Goal: Information Seeking & Learning: Compare options

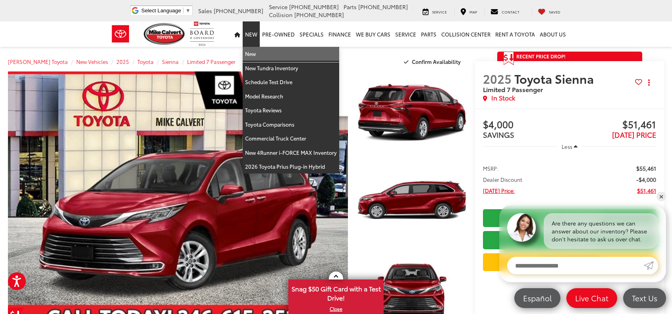
click at [258, 55] on link "New" at bounding box center [291, 54] width 96 height 14
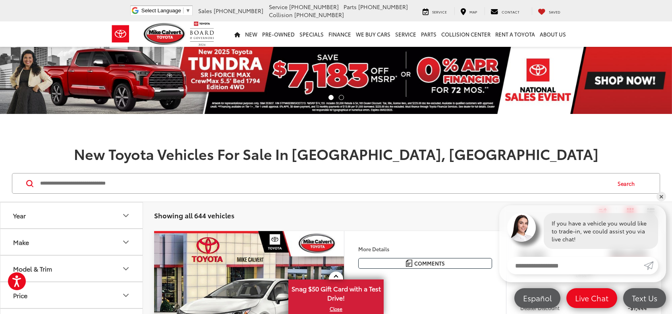
scroll to position [119, 0]
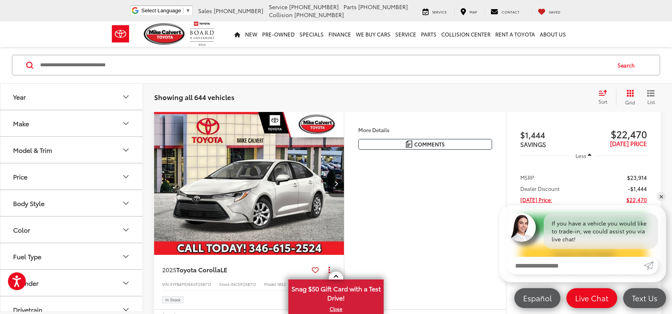
click at [127, 150] on icon "Model & Trim" at bounding box center [126, 150] width 10 height 10
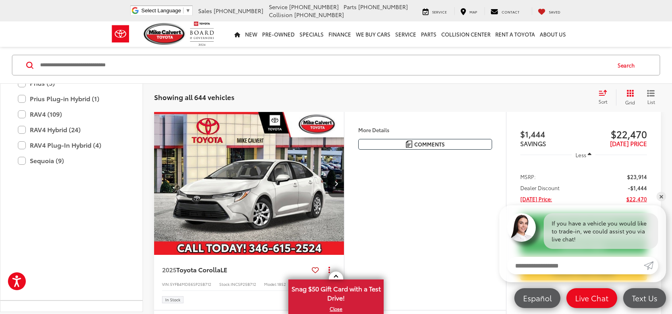
scroll to position [392, 0]
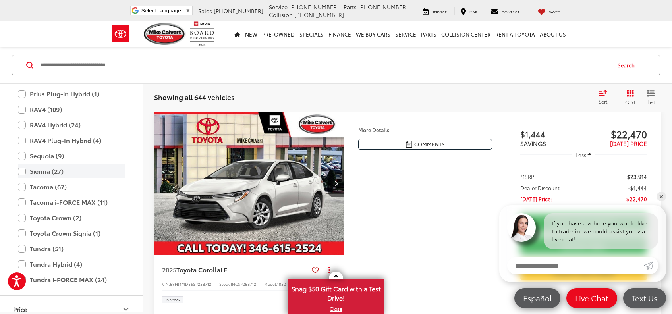
click at [22, 172] on label "Sienna (27)" at bounding box center [71, 171] width 107 height 14
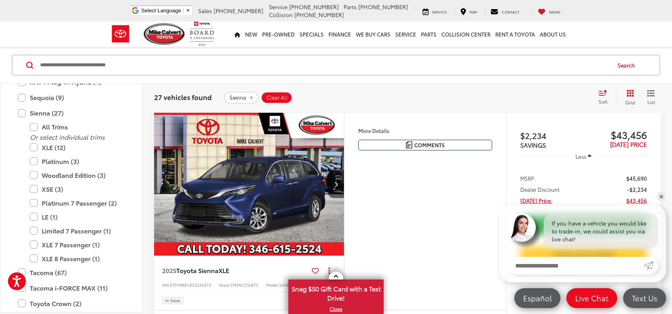
scroll to position [453, 0]
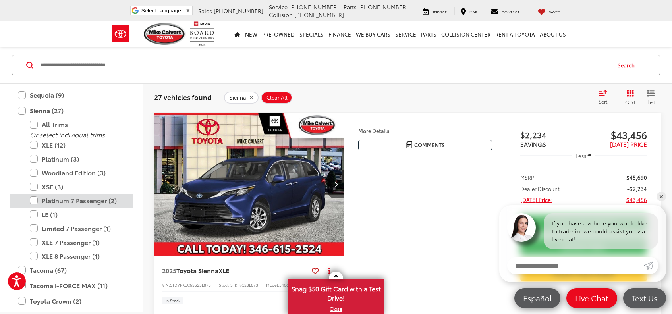
click at [75, 197] on label "Platinum 7 Passenger (2)" at bounding box center [77, 201] width 95 height 14
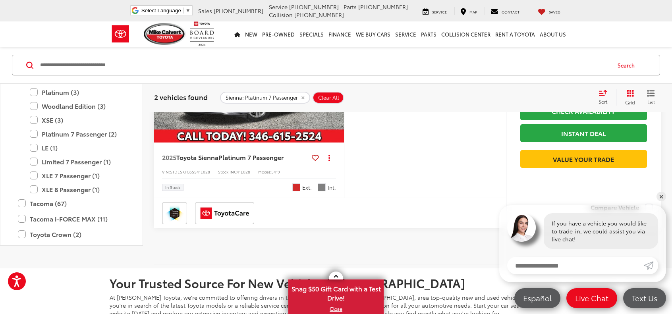
scroll to position [277, 0]
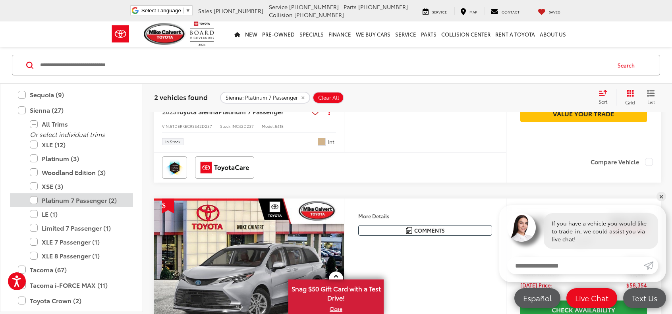
click at [34, 199] on label "Platinum 7 Passenger (2)" at bounding box center [77, 200] width 95 height 14
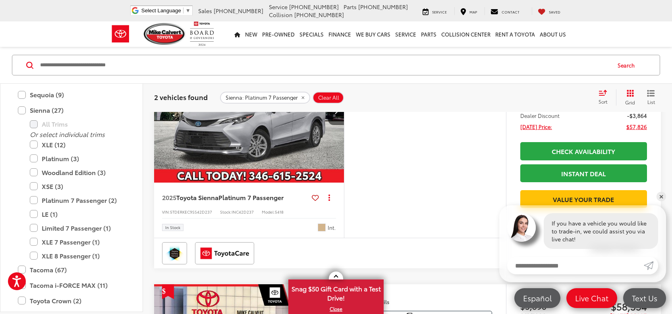
scroll to position [118, 0]
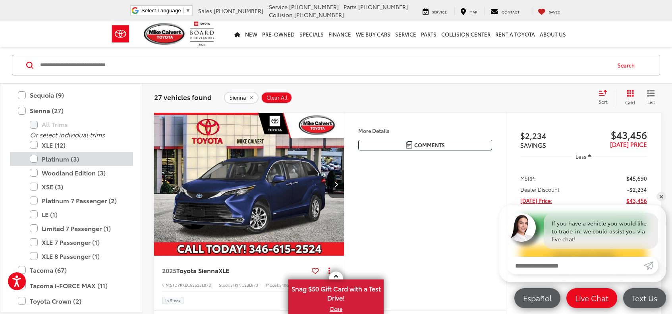
click at [52, 159] on label "Platinum (3)" at bounding box center [77, 159] width 95 height 14
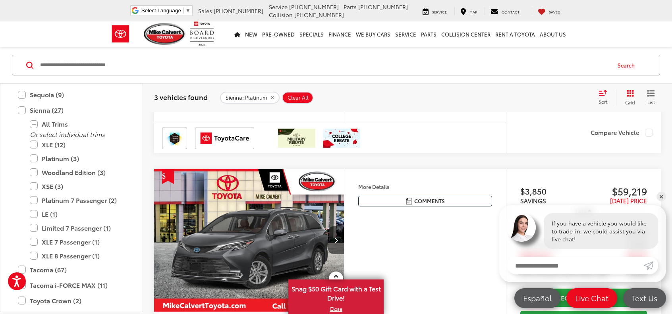
scroll to position [396, 0]
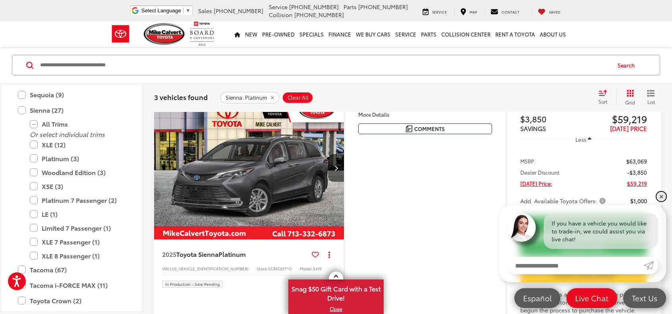
click at [658, 195] on link "✕" at bounding box center [661, 197] width 10 height 10
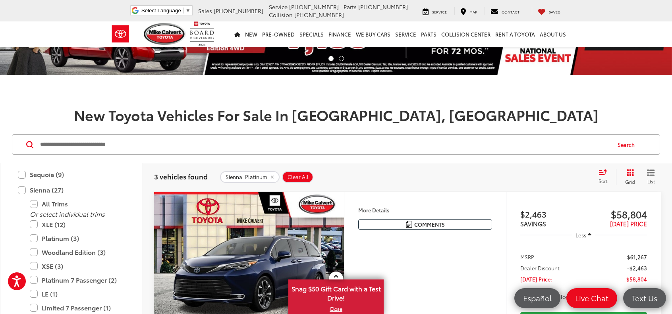
scroll to position [118, 0]
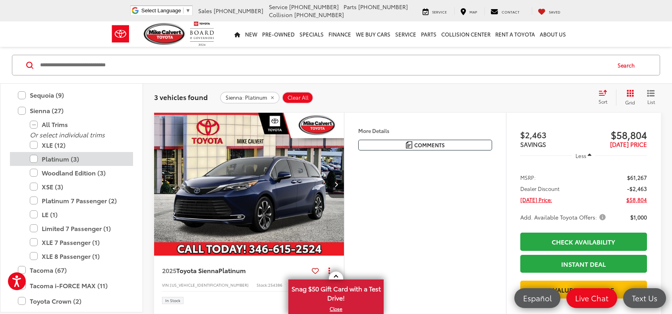
click at [32, 159] on label "Platinum (3)" at bounding box center [77, 159] width 95 height 14
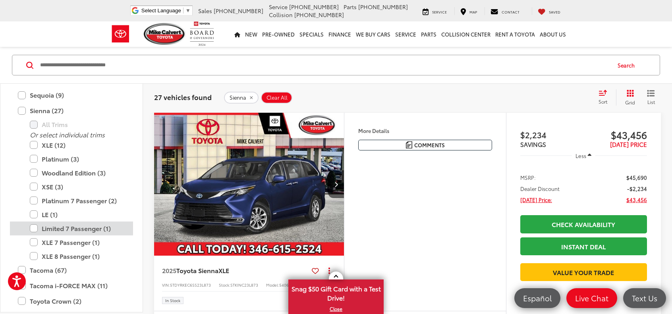
click at [35, 226] on label "Limited 7 Passenger (1)" at bounding box center [77, 228] width 95 height 14
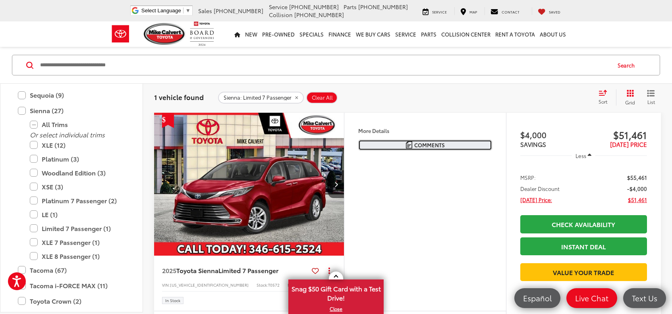
click at [410, 141] on img "Comments" at bounding box center [409, 144] width 6 height 7
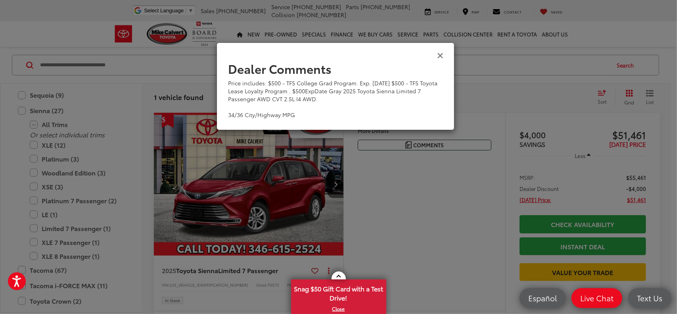
click at [442, 55] on icon "Close" at bounding box center [440, 55] width 6 height 8
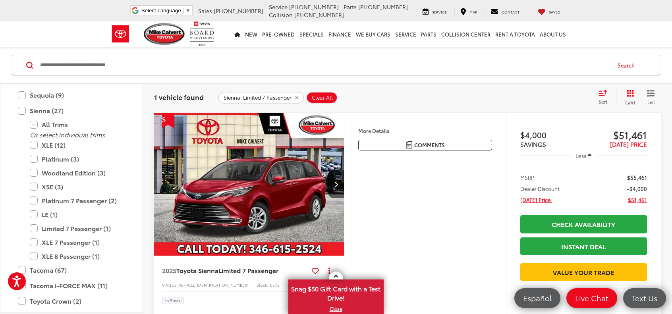
click at [379, 131] on h4 "More Details" at bounding box center [425, 131] width 134 height 6
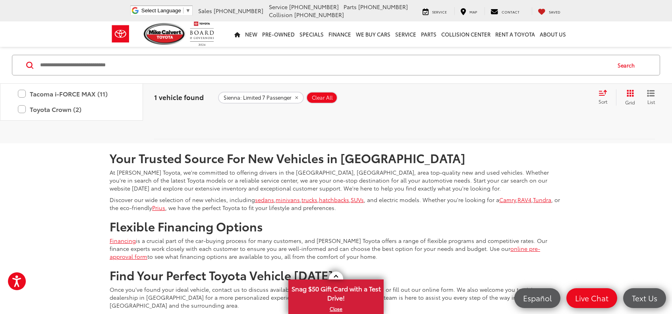
scroll to position [198, 0]
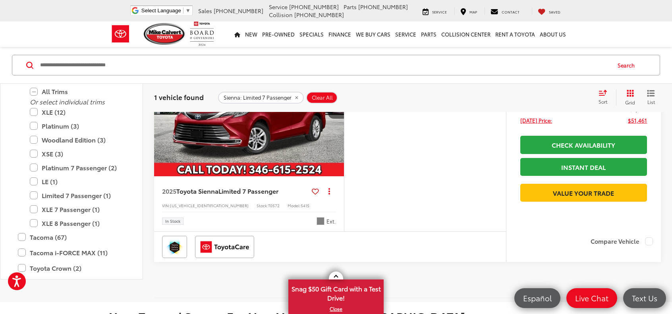
click at [318, 223] on span "Gray" at bounding box center [320, 221] width 8 height 8
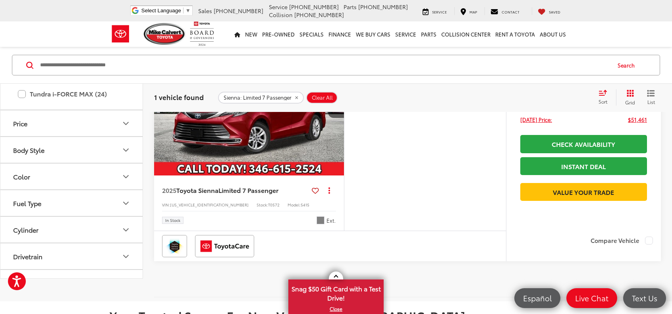
scroll to position [547, 0]
click at [124, 175] on icon "Color" at bounding box center [125, 174] width 5 height 2
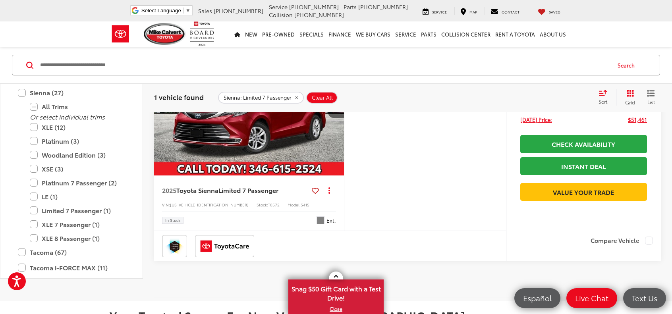
scroll to position [428, 0]
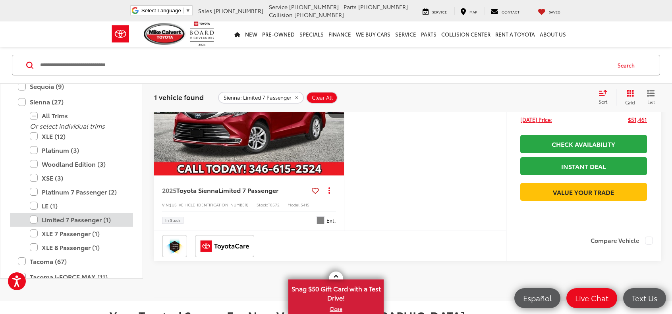
click at [30, 227] on label "Limited 7 Passenger (1)" at bounding box center [77, 220] width 95 height 14
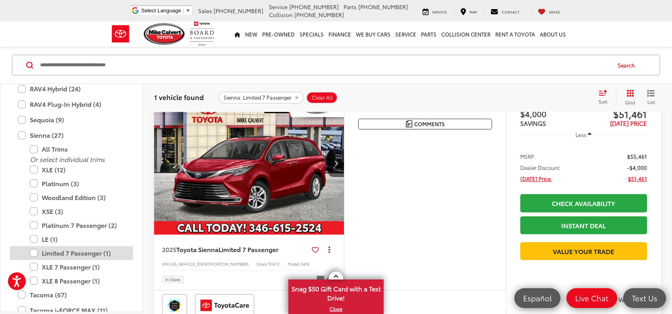
scroll to position [118, 0]
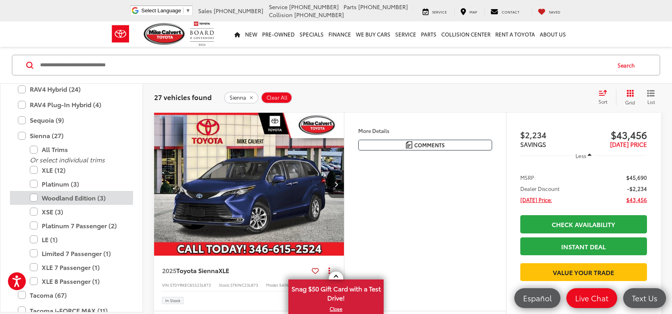
click at [60, 197] on label "Woodland Edition (3)" at bounding box center [77, 198] width 95 height 14
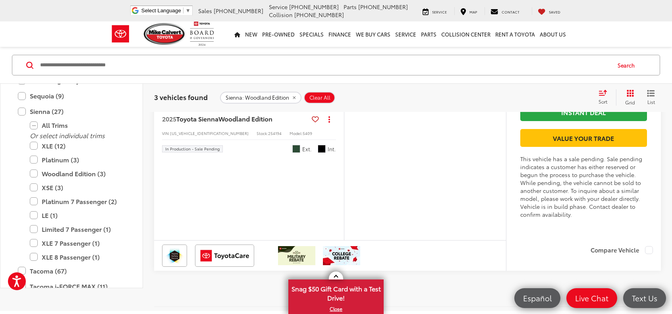
scroll to position [793, 0]
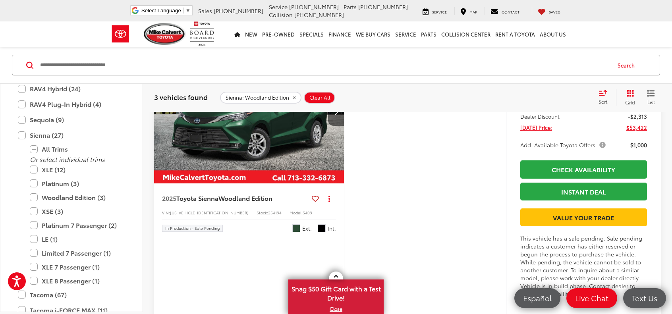
click at [289, 176] on img "2025 Toyota Sienna Woodland Edition 0" at bounding box center [249, 112] width 191 height 143
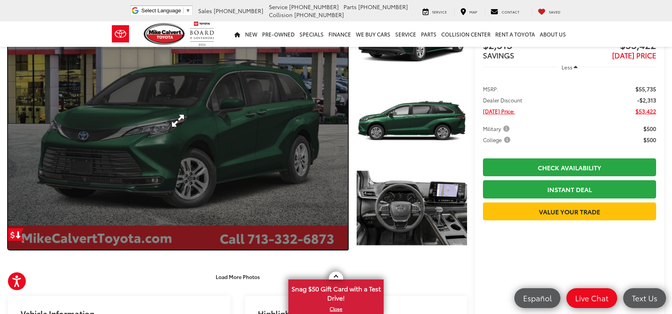
click at [275, 171] on link "Expand Photo 0" at bounding box center [178, 121] width 340 height 258
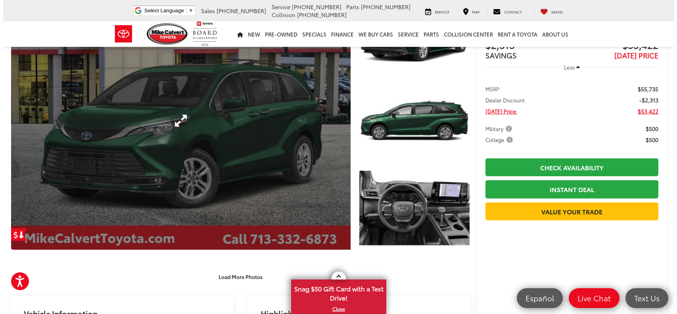
scroll to position [82, 0]
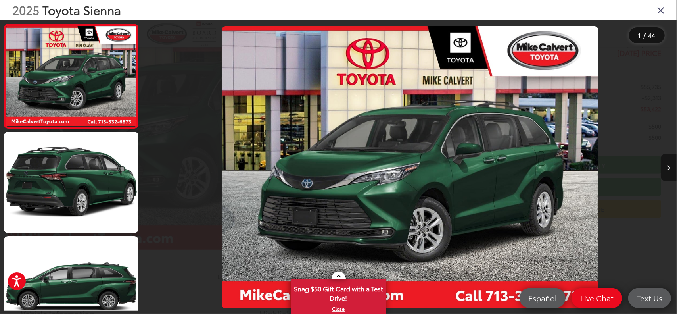
click at [671, 169] on button "Next image" at bounding box center [669, 168] width 16 height 28
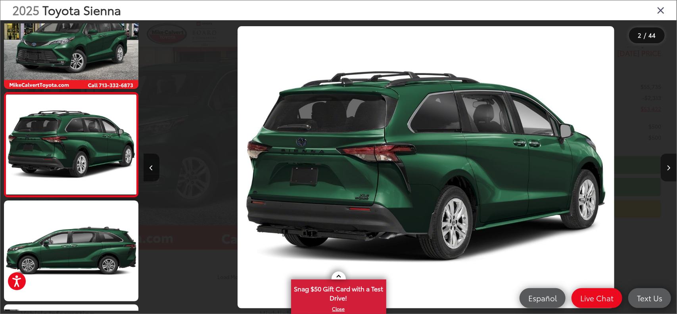
scroll to position [0, 533]
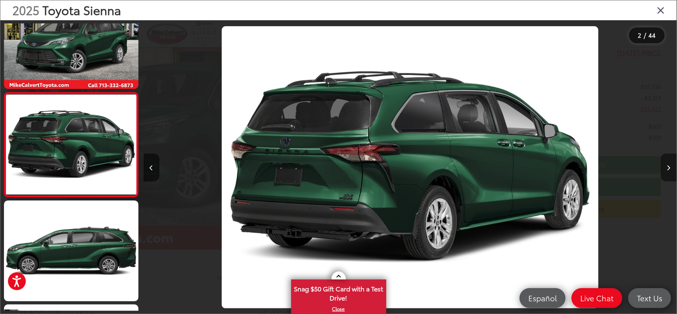
click at [671, 169] on button "Next image" at bounding box center [669, 168] width 16 height 28
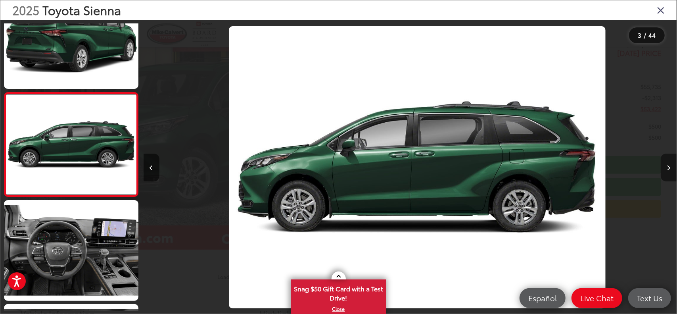
scroll to position [0, 1067]
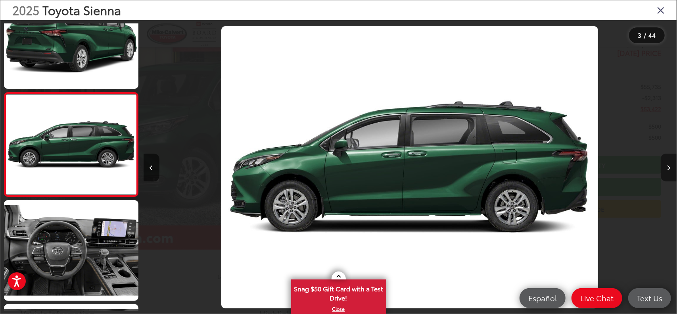
click at [671, 169] on button "Next image" at bounding box center [669, 168] width 16 height 28
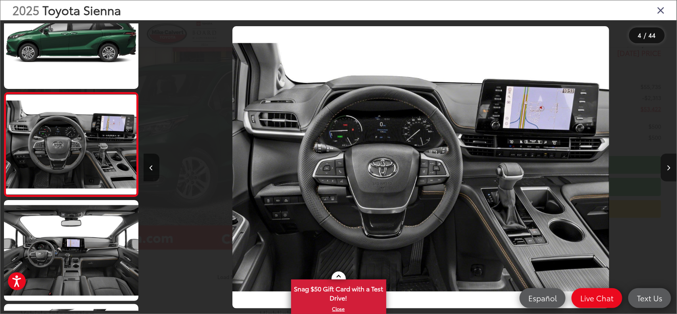
scroll to position [0, 1601]
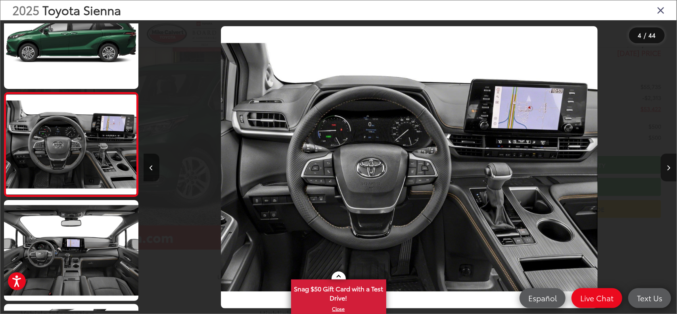
click at [671, 169] on button "Next image" at bounding box center [669, 168] width 16 height 28
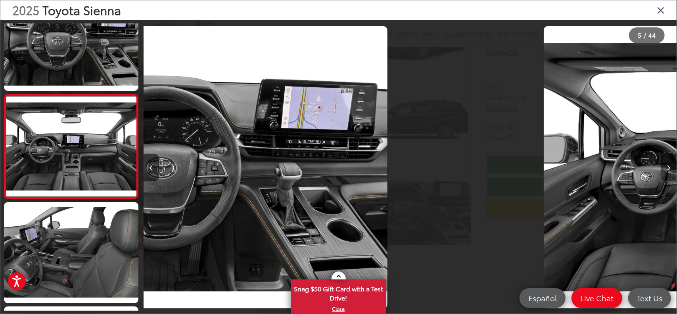
scroll to position [348, 0]
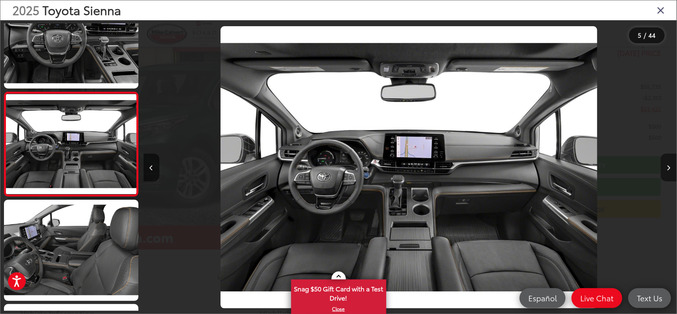
click at [671, 169] on button "Next image" at bounding box center [669, 168] width 16 height 28
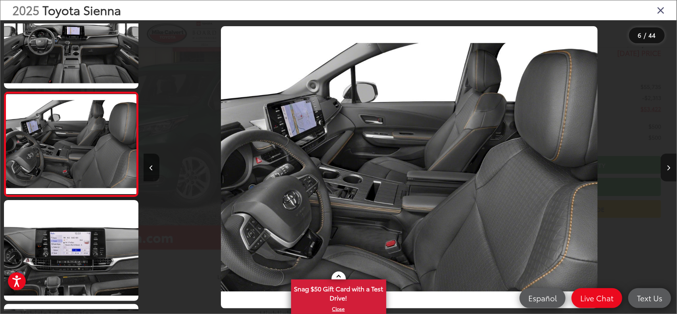
scroll to position [0, 2669]
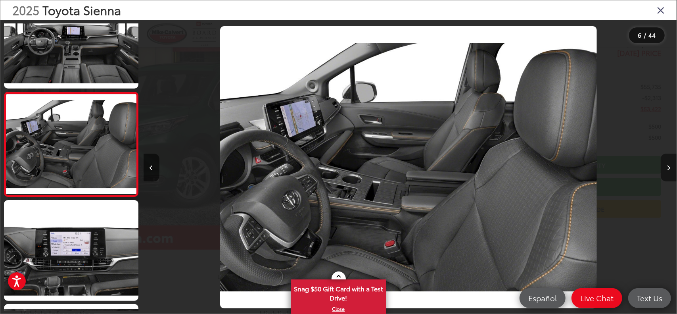
click at [671, 169] on button "Next image" at bounding box center [669, 168] width 16 height 28
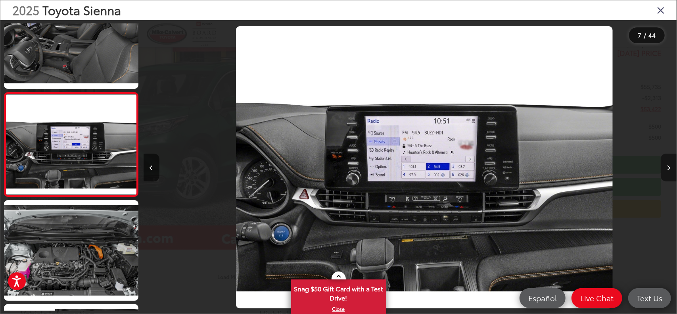
scroll to position [0, 0]
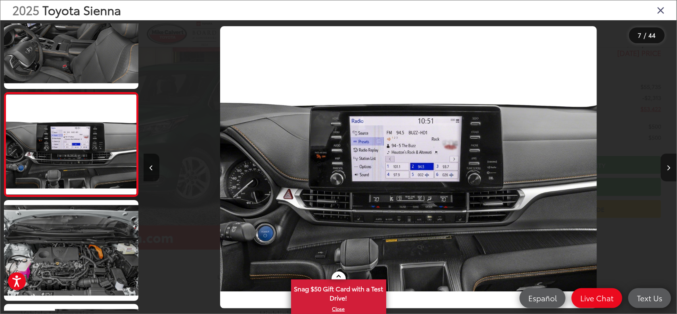
click at [671, 169] on button "Next image" at bounding box center [669, 168] width 16 height 28
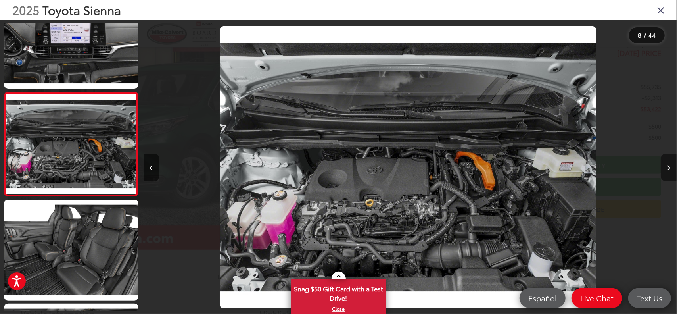
click at [671, 169] on button "Next image" at bounding box center [669, 168] width 16 height 28
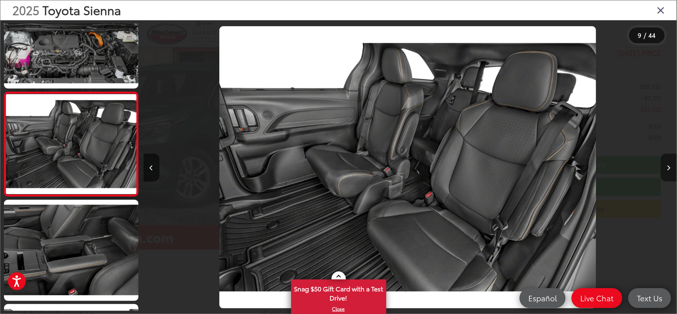
click at [671, 169] on button "Next image" at bounding box center [669, 168] width 16 height 28
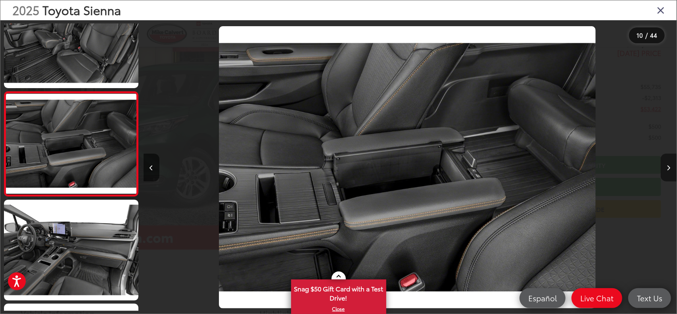
click at [671, 169] on button "Next image" at bounding box center [669, 168] width 16 height 28
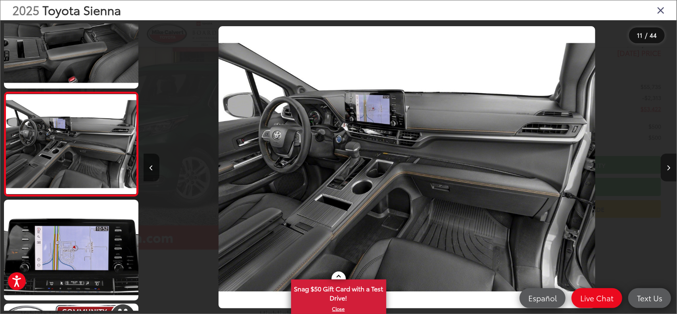
click at [671, 169] on button "Next image" at bounding box center [669, 168] width 16 height 28
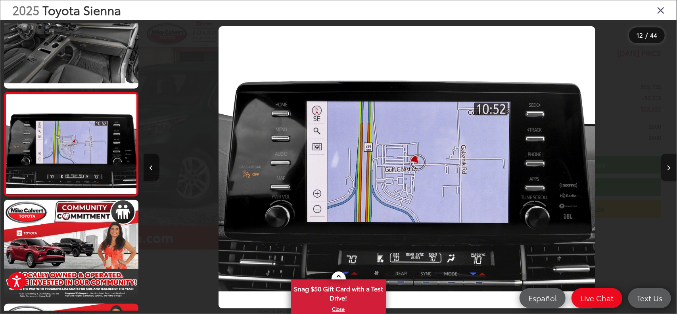
click at [671, 169] on button "Next image" at bounding box center [669, 168] width 16 height 28
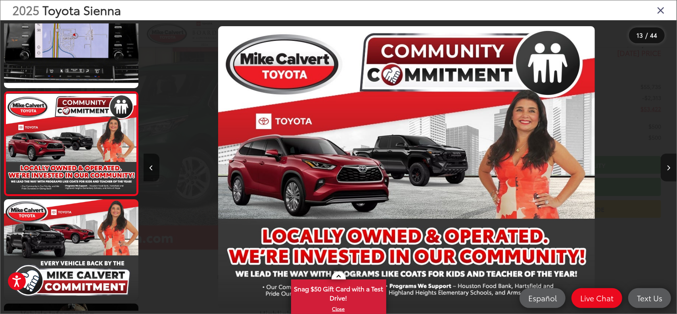
click at [671, 169] on button "Next image" at bounding box center [669, 168] width 16 height 28
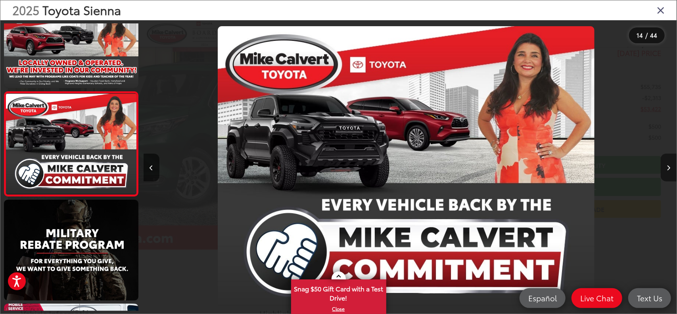
click at [671, 169] on button "Next image" at bounding box center [669, 168] width 16 height 28
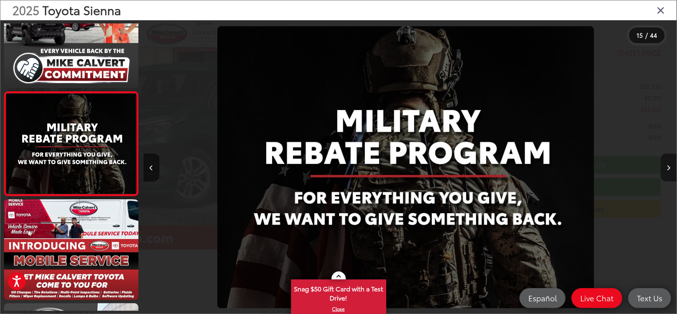
click at [671, 169] on button "Next image" at bounding box center [669, 168] width 16 height 28
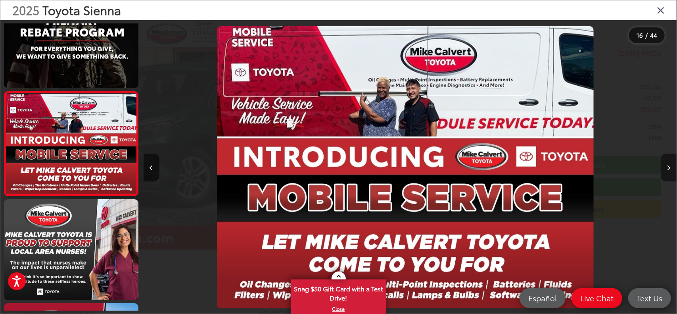
click at [671, 169] on button "Next image" at bounding box center [669, 168] width 16 height 28
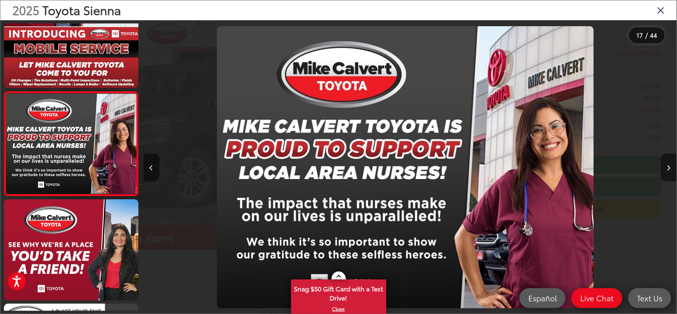
click at [671, 169] on button "Next image" at bounding box center [669, 168] width 16 height 28
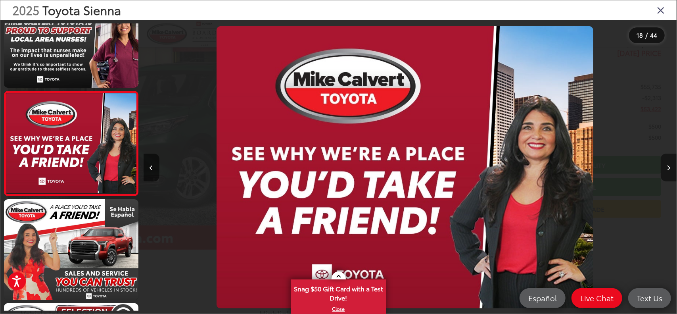
click at [671, 169] on button "Next image" at bounding box center [669, 168] width 16 height 28
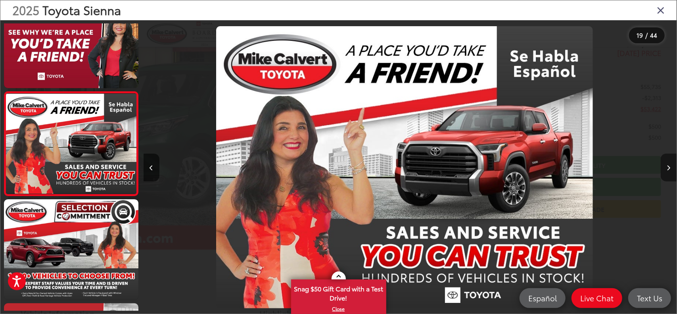
click at [671, 169] on button "Next image" at bounding box center [669, 168] width 16 height 28
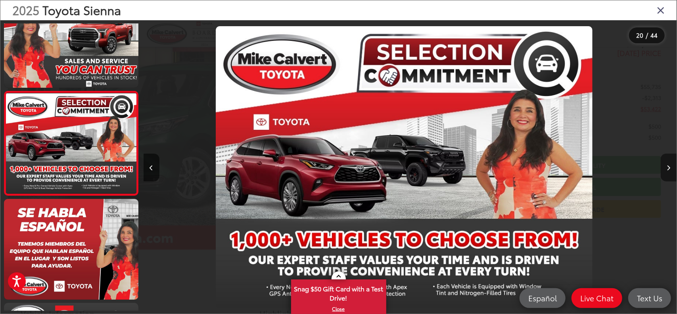
click at [671, 169] on button "Next image" at bounding box center [669, 168] width 16 height 28
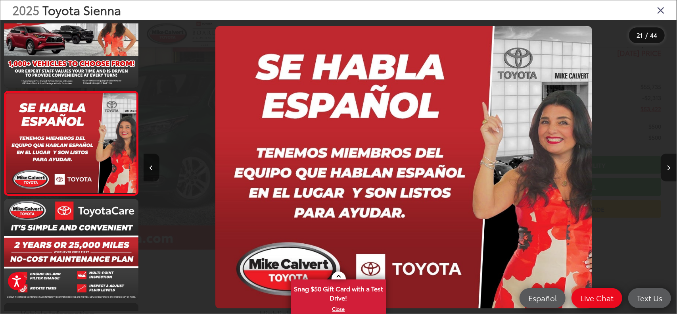
click at [671, 169] on button "Next image" at bounding box center [669, 168] width 16 height 28
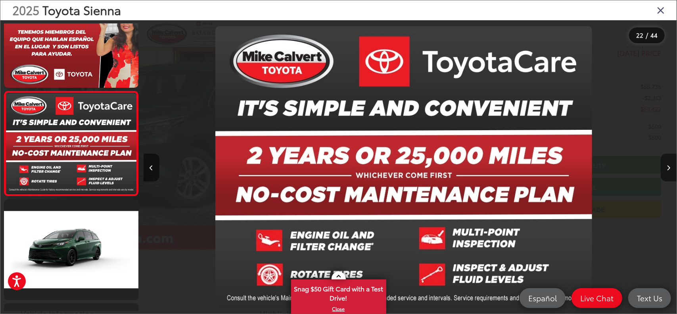
click at [671, 169] on button "Next image" at bounding box center [669, 168] width 16 height 28
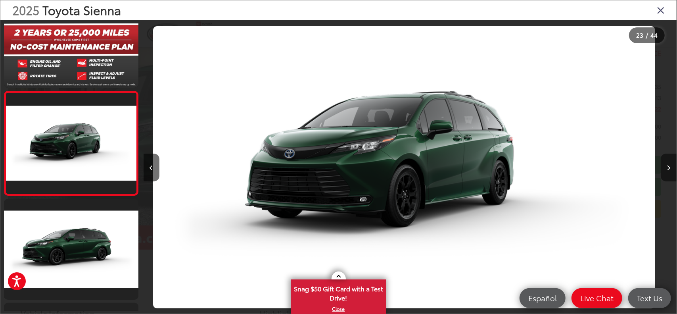
click at [671, 169] on button "Next image" at bounding box center [669, 168] width 16 height 28
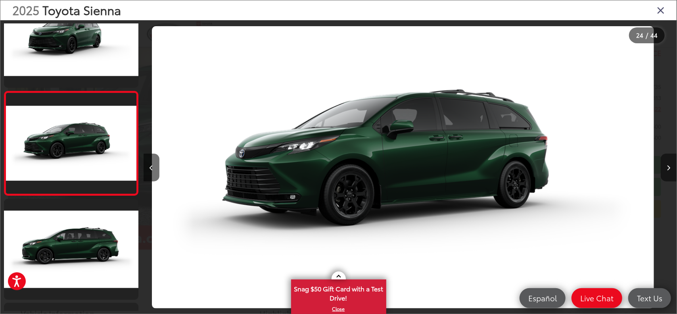
click at [671, 169] on button "Next image" at bounding box center [669, 168] width 16 height 28
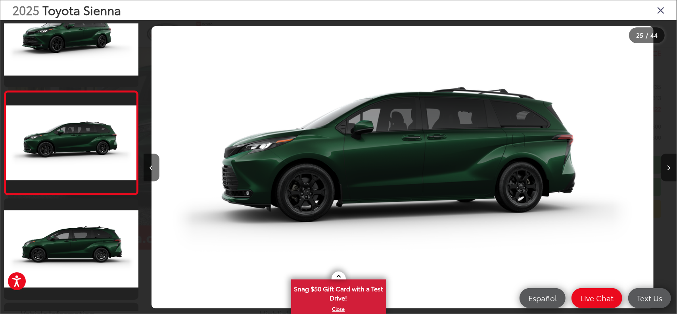
click at [662, 10] on icon "Close gallery" at bounding box center [661, 10] width 8 height 10
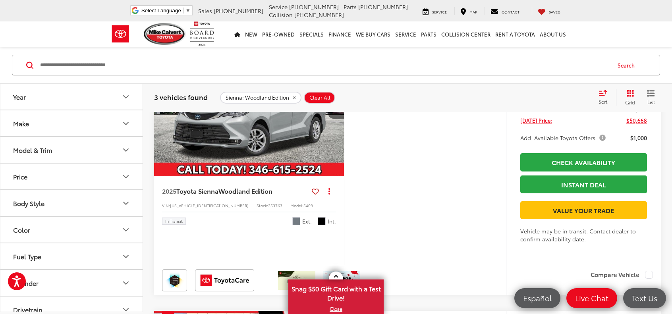
scroll to position [118, 0]
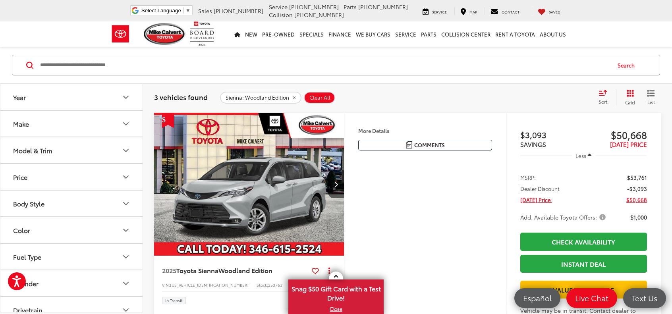
click at [126, 148] on icon "Model & Trim" at bounding box center [126, 151] width 10 height 10
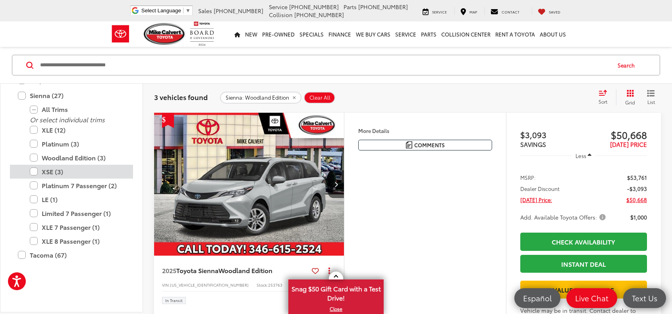
scroll to position [472, 0]
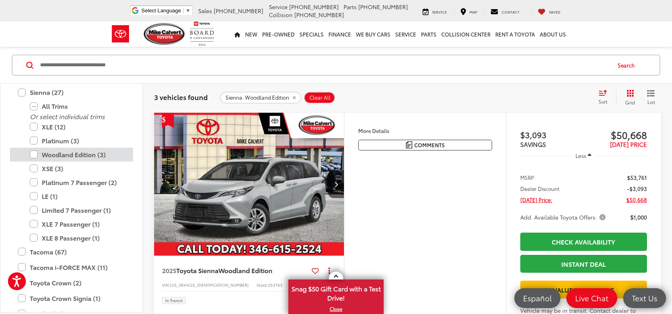
click at [37, 153] on label "Woodland Edition (3)" at bounding box center [77, 155] width 95 height 14
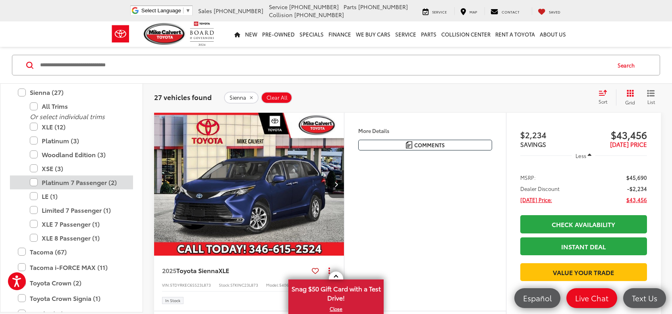
click at [37, 181] on label "Platinum 7 Passenger (2)" at bounding box center [77, 182] width 95 height 14
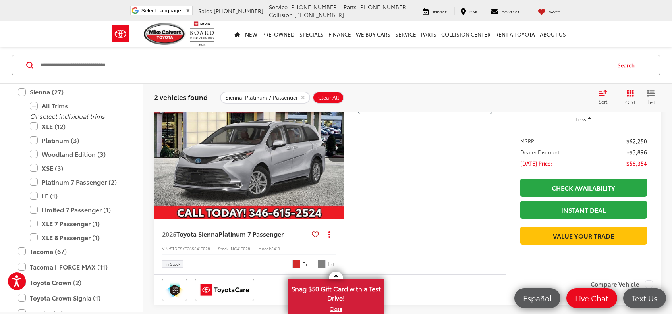
scroll to position [396, 0]
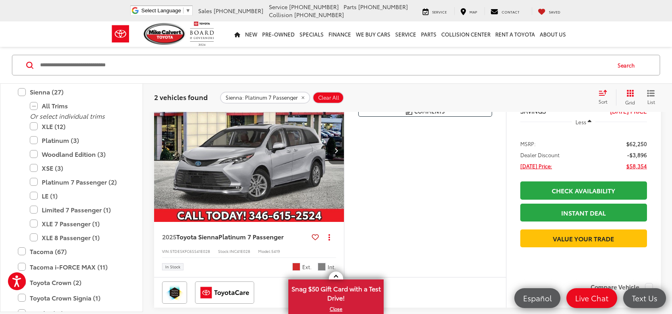
click at [453, 227] on div "Features Heated Steering Wheel 3rd Row Seating 4WD/AWD Android Auto Apple CarPl…" at bounding box center [425, 178] width 162 height 198
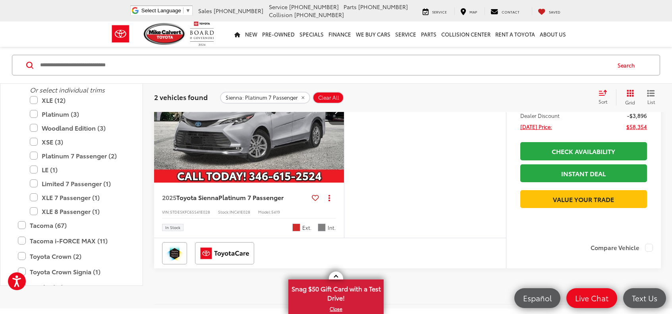
scroll to position [436, 0]
click at [266, 152] on img "2025 Toyota Sienna Platinum 7 Passenger 0" at bounding box center [249, 111] width 191 height 143
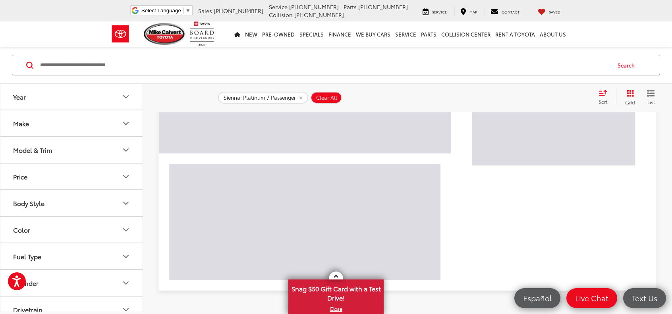
click at [125, 150] on icon "Model & Trim" at bounding box center [126, 150] width 10 height 10
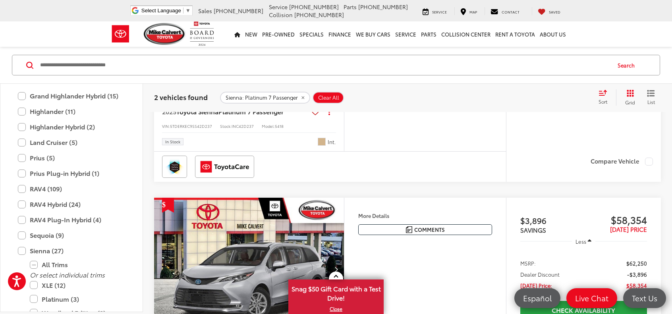
scroll to position [472, 0]
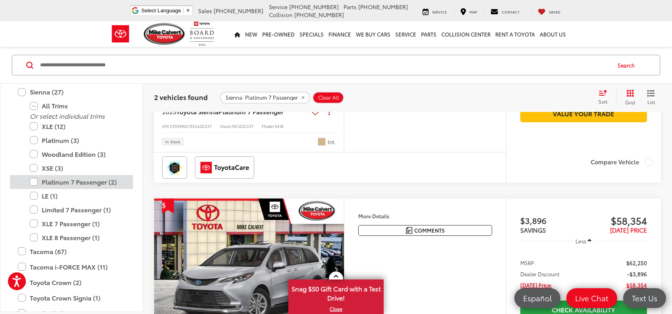
click at [35, 181] on label "Platinum 7 Passenger (2)" at bounding box center [77, 182] width 95 height 14
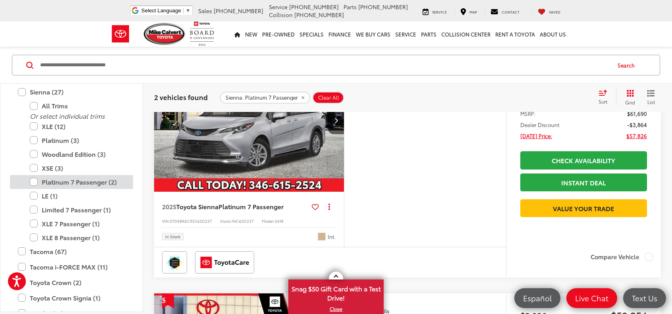
scroll to position [118, 0]
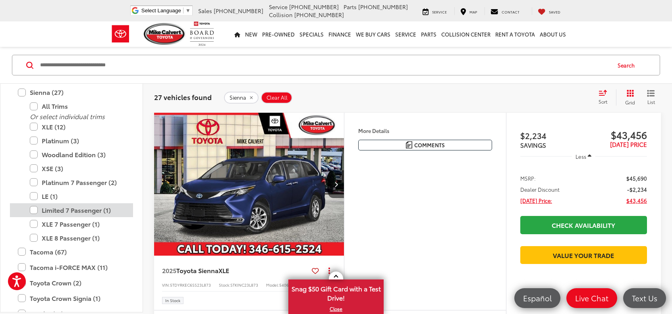
click at [31, 208] on label "Limited 7 Passenger (1)" at bounding box center [77, 210] width 95 height 14
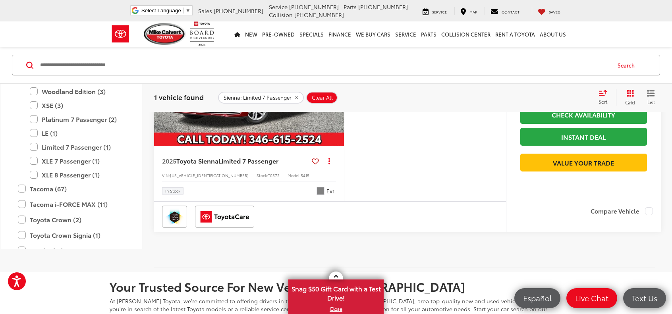
scroll to position [158, 0]
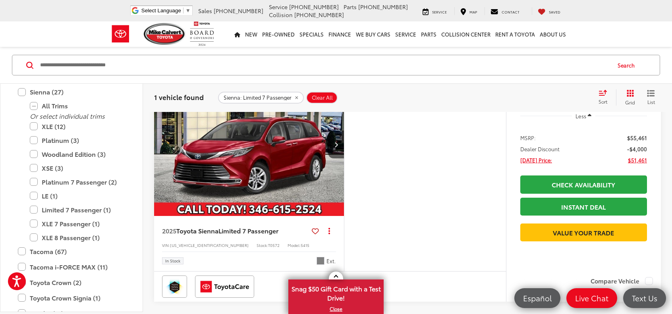
click at [283, 163] on img "2025 Toyota Sienna Limited 7 Passenger 0" at bounding box center [249, 144] width 191 height 143
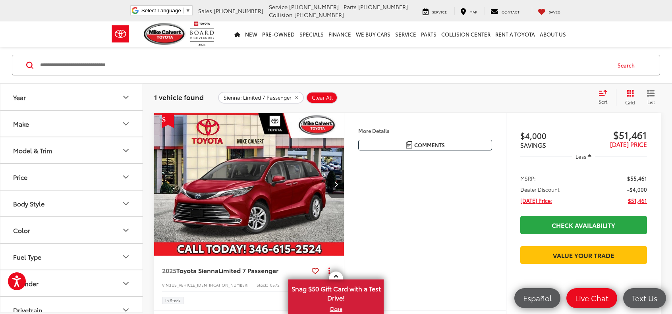
click at [125, 152] on icon "Model & Trim" at bounding box center [126, 151] width 10 height 10
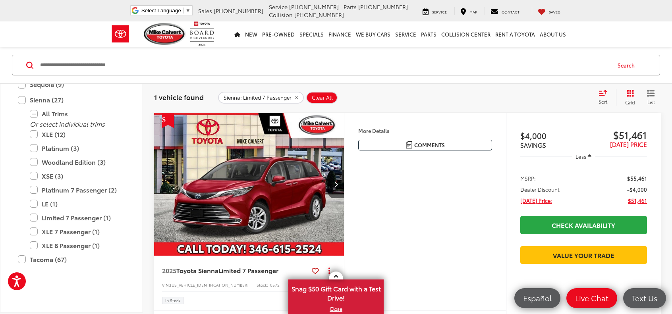
scroll to position [472, 0]
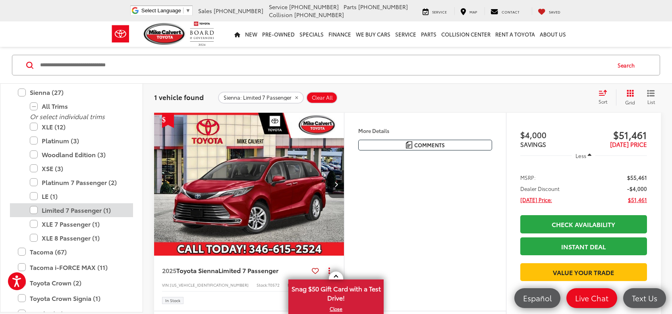
click at [33, 208] on label "Limited 7 Passenger (1)" at bounding box center [77, 210] width 95 height 14
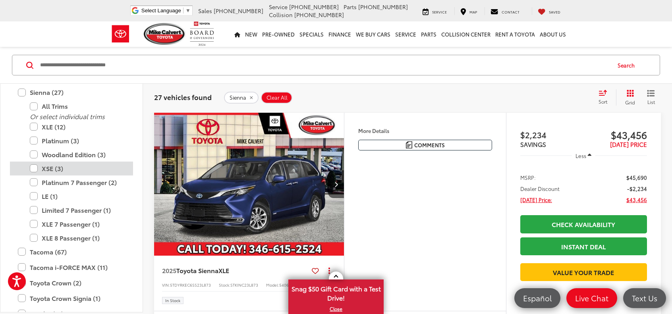
click at [35, 168] on label "XSE (3)" at bounding box center [77, 169] width 95 height 14
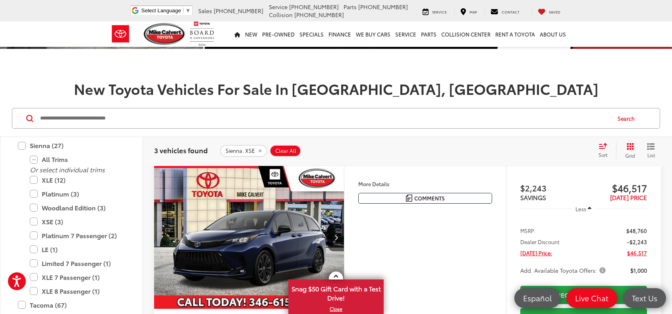
scroll to position [119, 0]
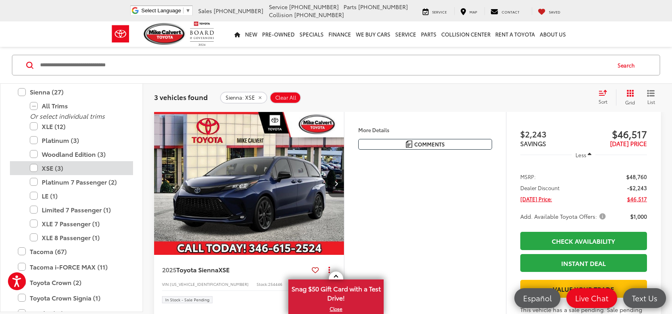
click at [34, 169] on label "XSE (3)" at bounding box center [77, 168] width 95 height 14
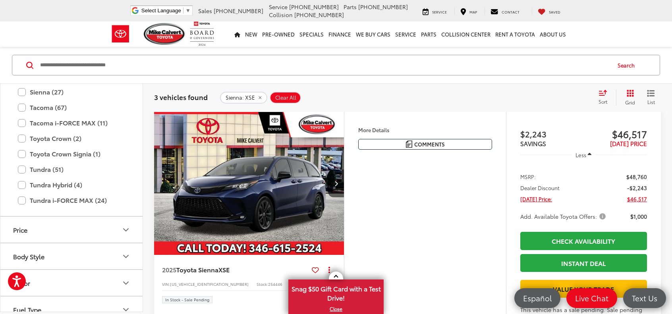
scroll to position [118, 0]
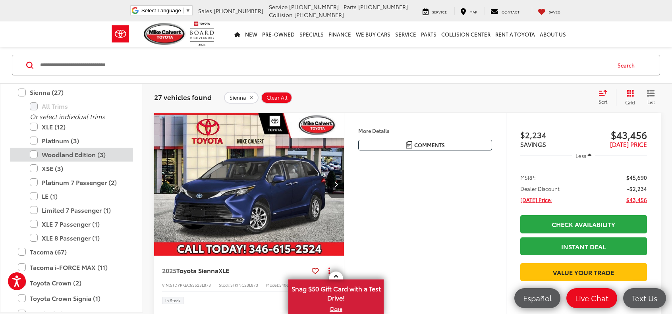
click at [68, 152] on label "Woodland Edition (3)" at bounding box center [77, 155] width 95 height 14
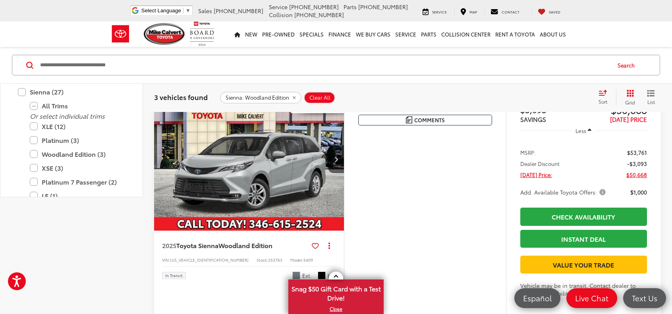
scroll to position [159, 0]
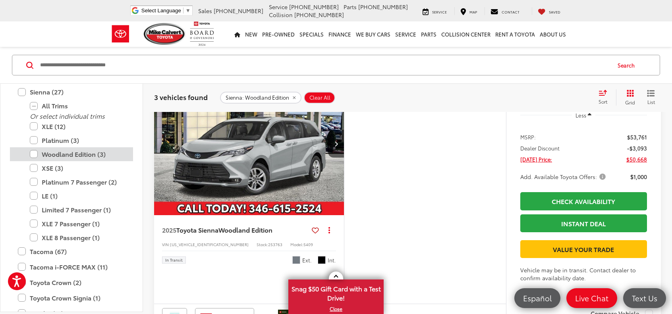
click at [35, 156] on label "Woodland Edition (3)" at bounding box center [77, 154] width 95 height 14
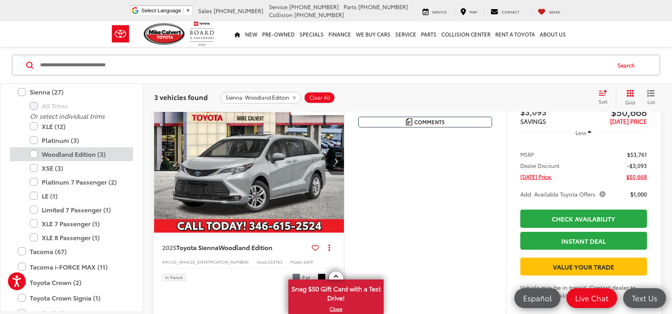
scroll to position [118, 0]
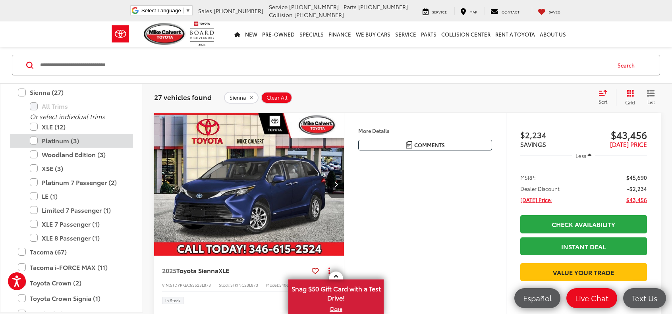
click at [63, 141] on label "Platinum (3)" at bounding box center [77, 141] width 95 height 14
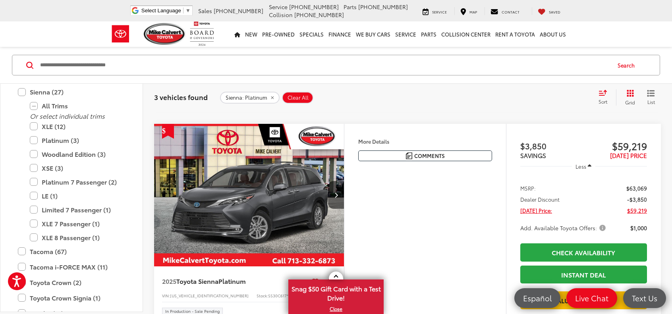
scroll to position [436, 0]
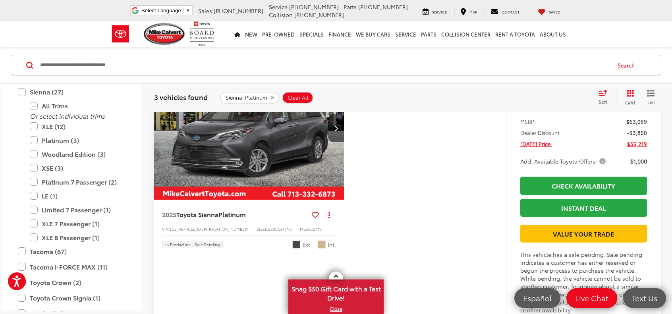
click at [279, 164] on img "2025 Toyota Sienna Platinum 0" at bounding box center [249, 128] width 191 height 143
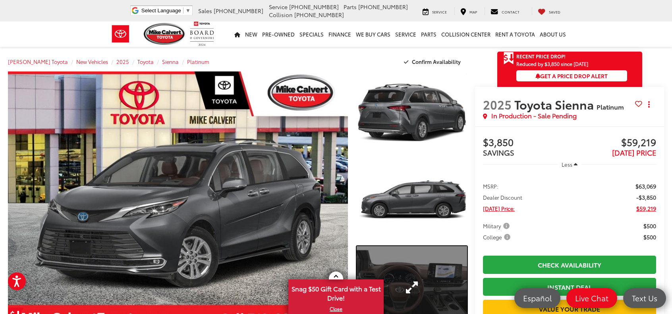
click at [415, 285] on link "Expand Photo 3" at bounding box center [411, 287] width 111 height 83
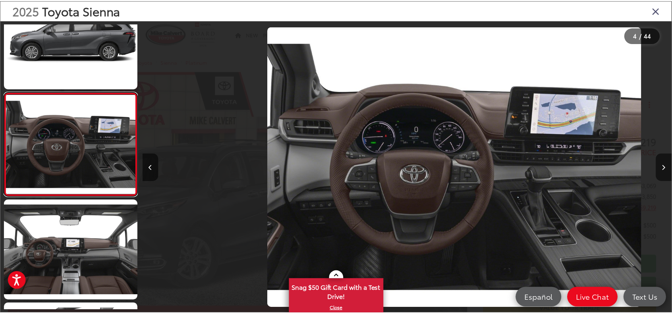
scroll to position [0, 1601]
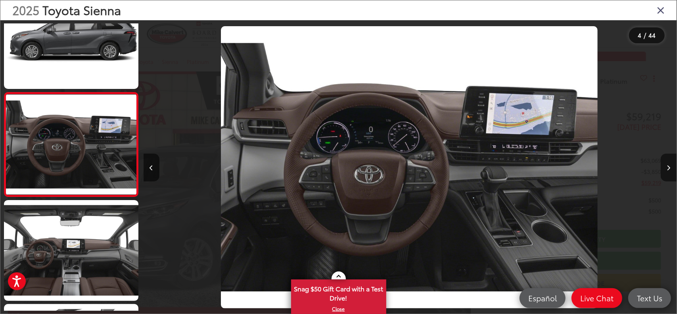
click at [662, 10] on icon "Close gallery" at bounding box center [661, 10] width 8 height 10
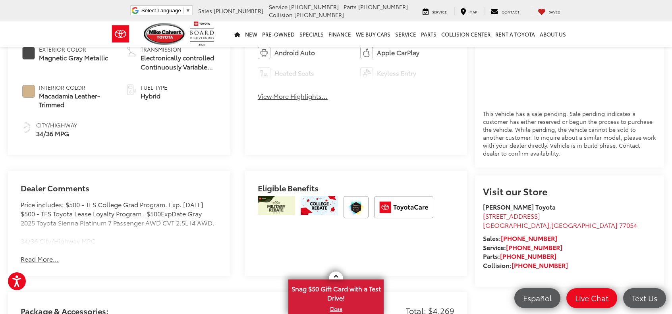
scroll to position [397, 0]
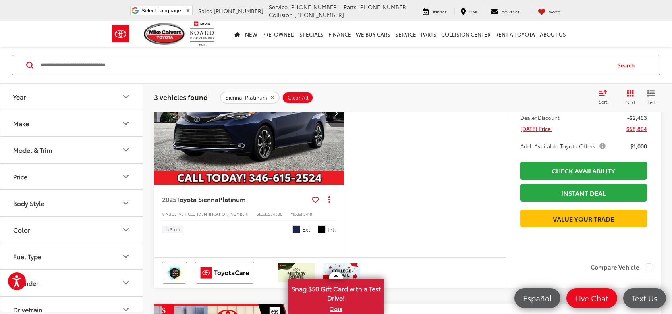
scroll to position [118, 0]
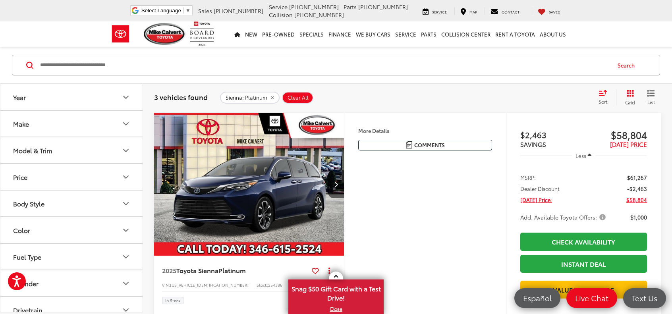
click at [266, 182] on img "2025 Toyota Sienna Platinum 0" at bounding box center [249, 184] width 191 height 143
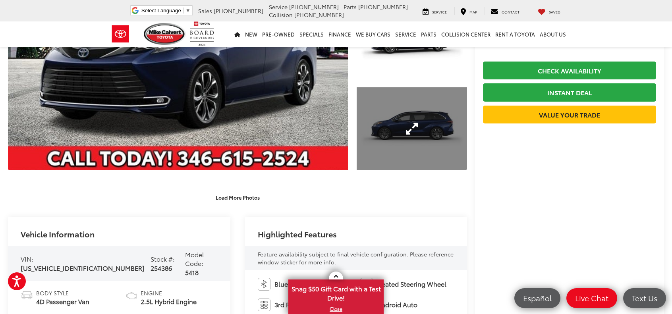
scroll to position [278, 0]
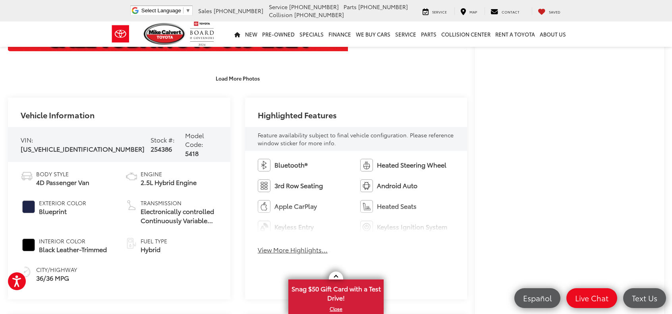
click at [294, 252] on button "View More Highlights..." at bounding box center [293, 249] width 70 height 9
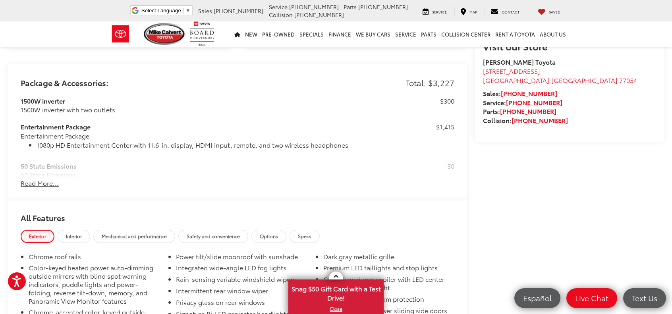
scroll to position [873, 0]
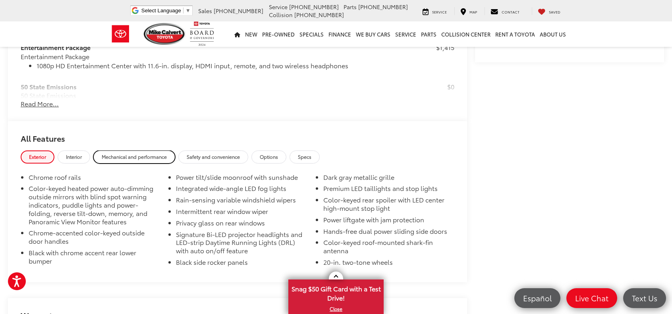
click at [135, 160] on span "Mechanical and performance" at bounding box center [134, 156] width 65 height 7
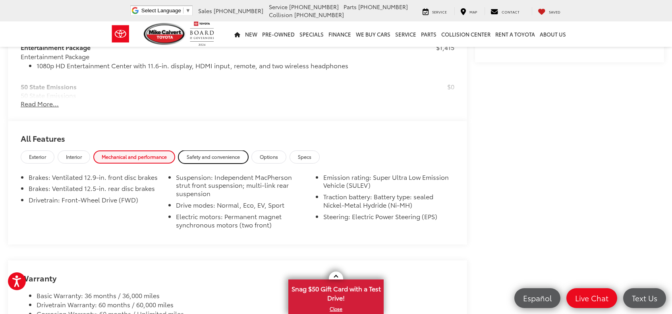
click at [221, 160] on span "Safety and convenience" at bounding box center [213, 156] width 53 height 7
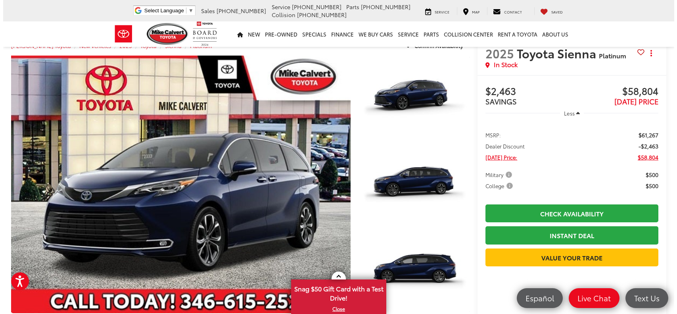
scroll to position [0, 0]
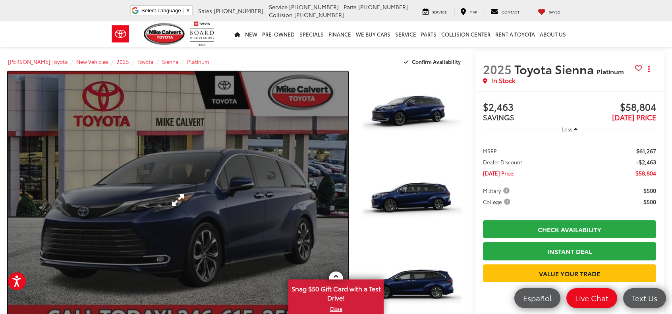
click at [223, 230] on link "Expand Photo 0" at bounding box center [178, 200] width 340 height 258
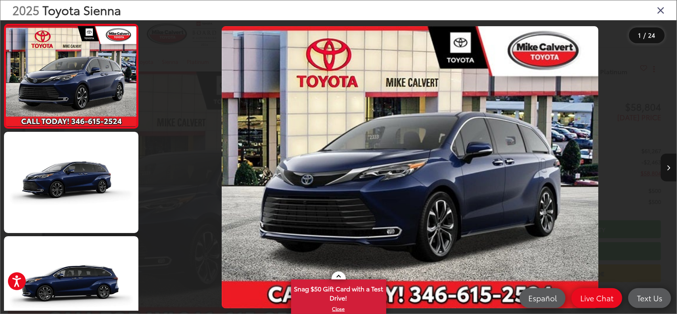
click at [671, 162] on button "Next image" at bounding box center [669, 168] width 16 height 28
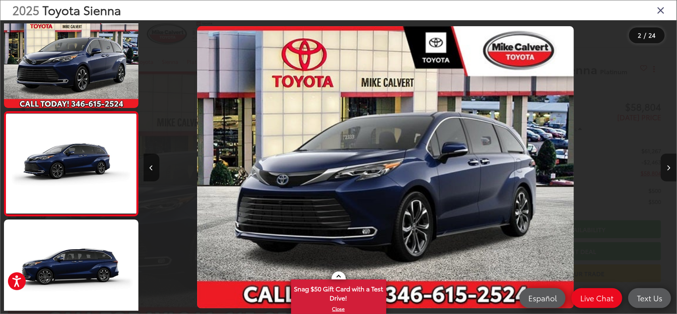
scroll to position [36, 0]
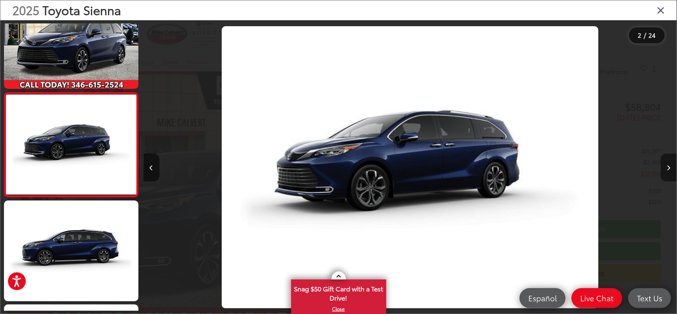
click at [671, 163] on button "Next image" at bounding box center [669, 168] width 16 height 28
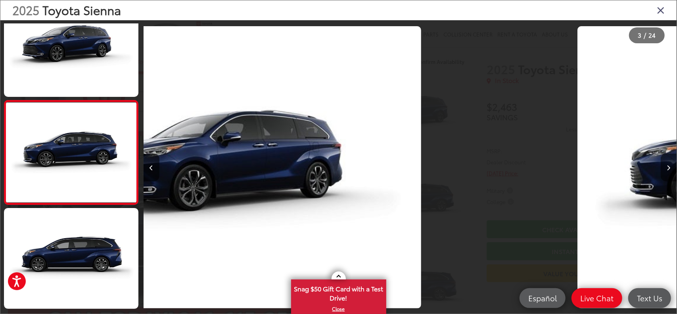
scroll to position [140, 0]
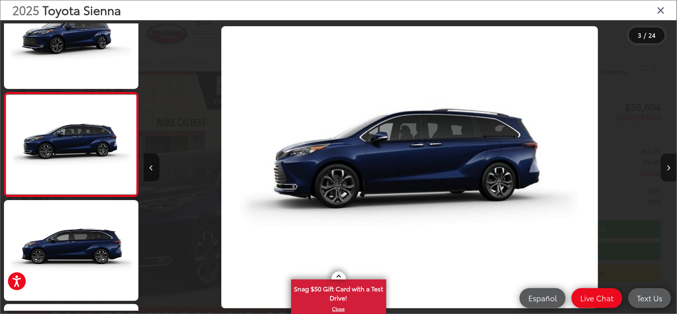
click at [671, 163] on button "Next image" at bounding box center [669, 168] width 16 height 28
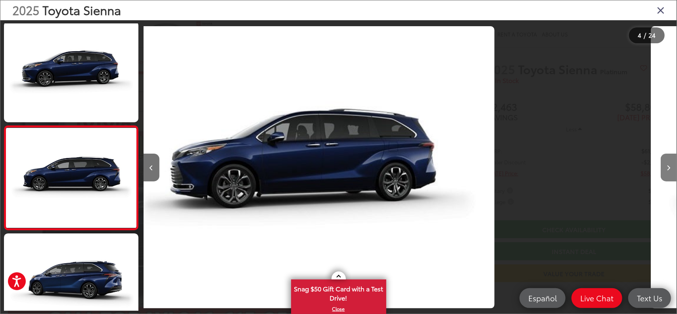
scroll to position [244, 0]
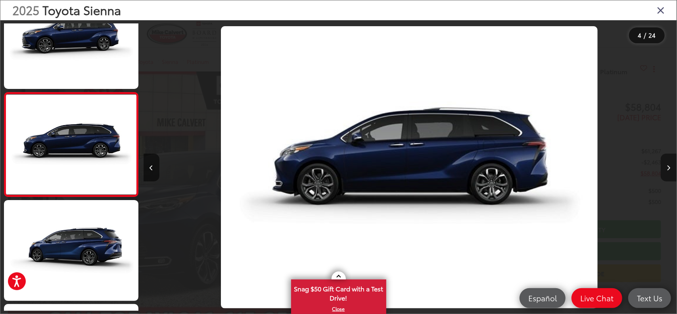
click at [671, 163] on button "Next image" at bounding box center [669, 168] width 16 height 28
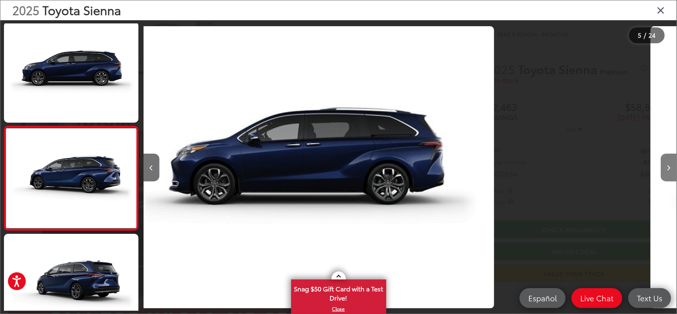
scroll to position [348, 0]
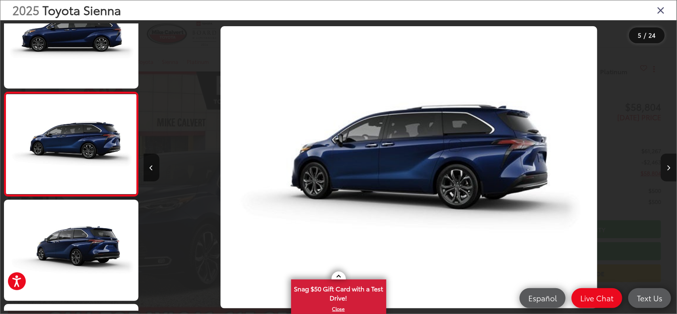
click at [671, 163] on button "Next image" at bounding box center [669, 168] width 16 height 28
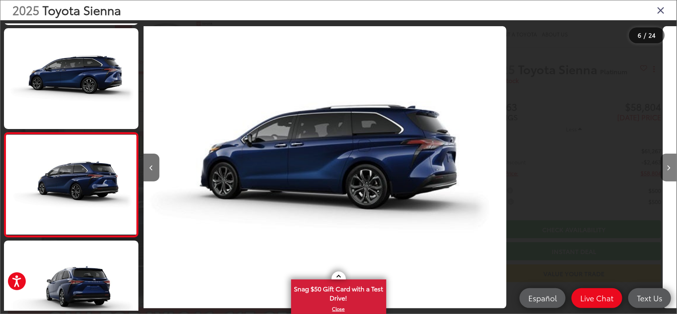
scroll to position [452, 0]
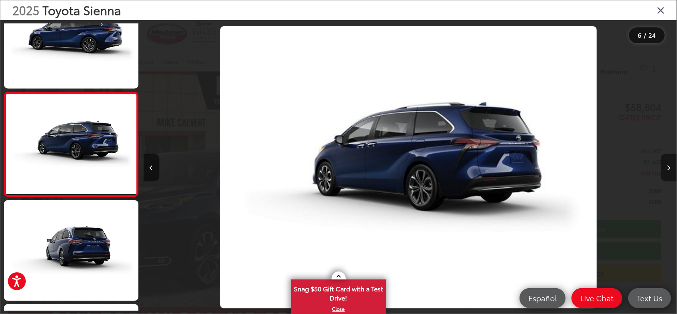
click at [671, 163] on button "Next image" at bounding box center [669, 168] width 16 height 28
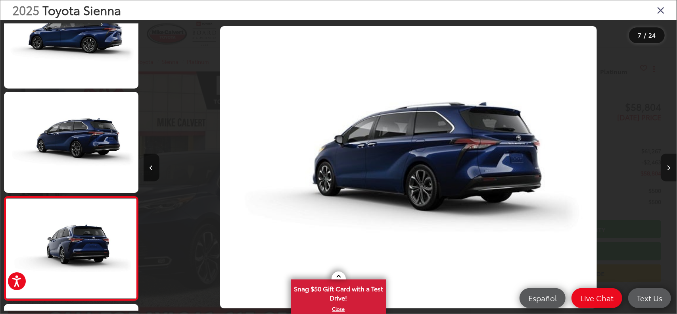
scroll to position [0, 0]
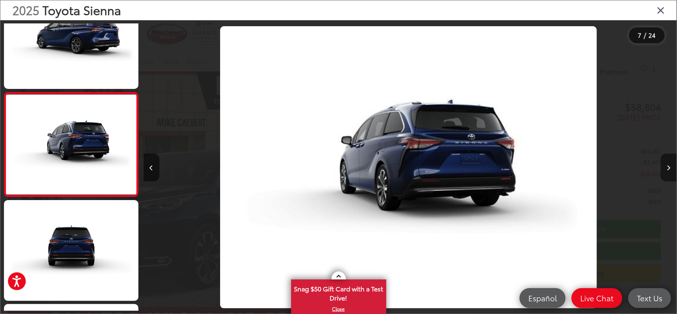
click at [671, 163] on button "Next image" at bounding box center [669, 168] width 16 height 28
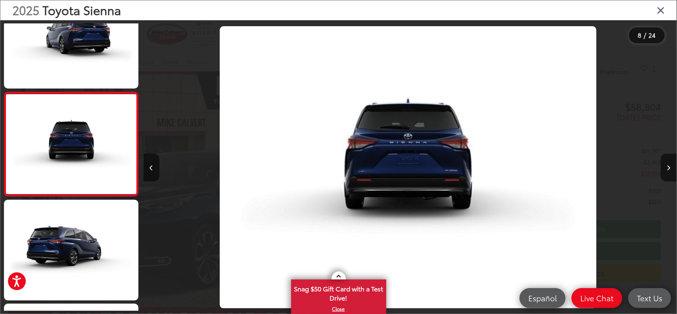
click at [356, 165] on img "2025 Toyota Sienna Platinum 7" at bounding box center [408, 167] width 377 height 283
click at [363, 174] on img "2025 Toyota Sienna Platinum 7" at bounding box center [408, 167] width 377 height 283
click at [364, 174] on img "2025 Toyota Sienna Platinum 7" at bounding box center [408, 167] width 377 height 283
click at [657, 12] on div "2025 Toyota Sienna" at bounding box center [338, 10] width 677 height 20
click at [663, 10] on icon "Close gallery" at bounding box center [661, 10] width 8 height 10
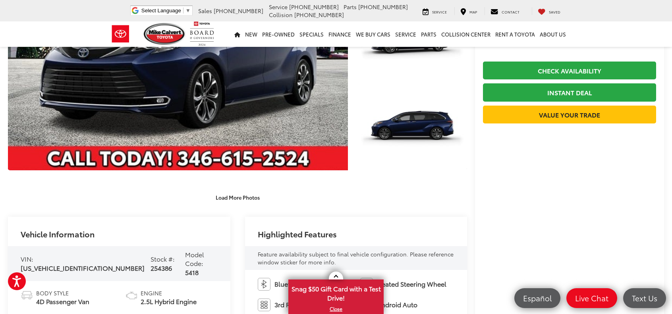
click at [241, 189] on div "Load More Photos" at bounding box center [237, 193] width 459 height 22
click at [239, 201] on button "Load More Photos" at bounding box center [237, 198] width 55 height 14
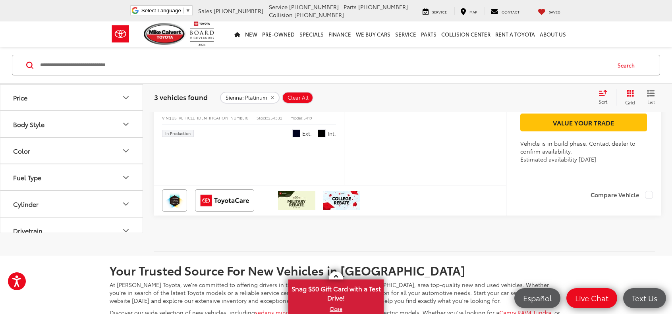
scroll to position [872, 0]
click at [124, 75] on icon "Model & Trim" at bounding box center [126, 71] width 10 height 10
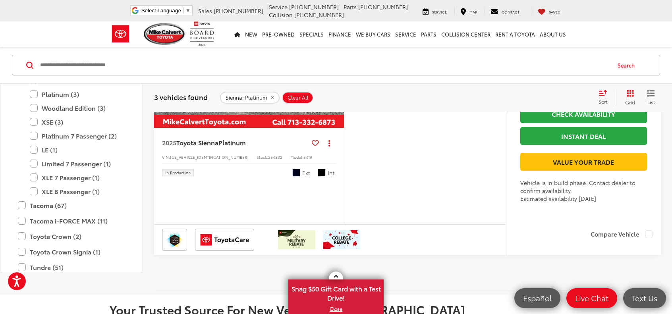
scroll to position [0, 0]
click at [38, 101] on label "Platinum (3)" at bounding box center [77, 94] width 95 height 14
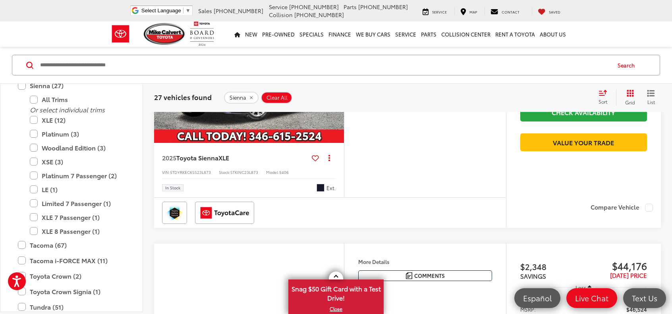
scroll to position [118, 0]
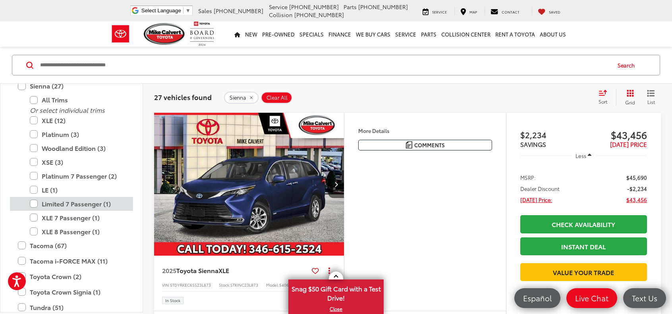
click at [69, 204] on label "Limited 7 Passenger (1)" at bounding box center [77, 204] width 95 height 14
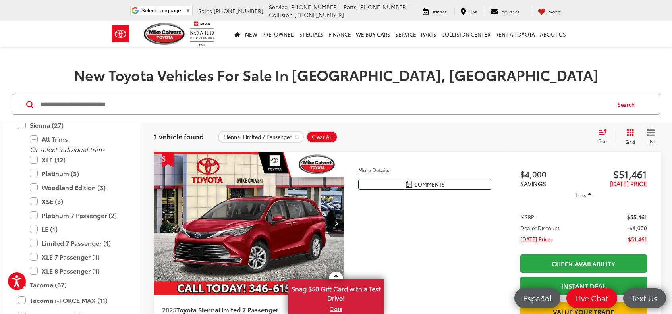
scroll to position [79, 0]
click at [336, 207] on img "2025 Toyota Sienna Limited 7 Passenger 0" at bounding box center [249, 223] width 191 height 143
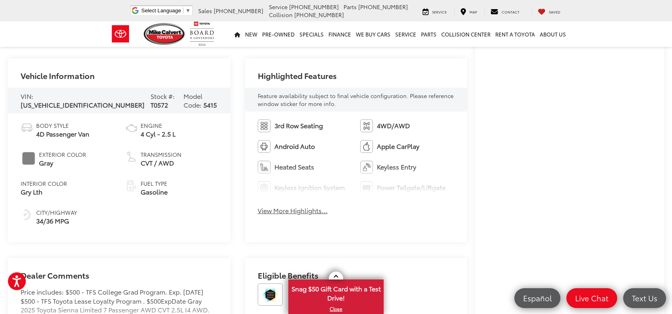
scroll to position [318, 0]
click at [297, 212] on button "View More Highlights..." at bounding box center [293, 210] width 70 height 9
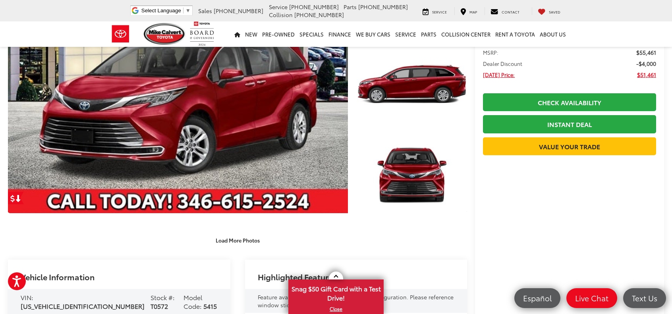
scroll to position [0, 0]
